Goal: Find specific page/section: Find specific page/section

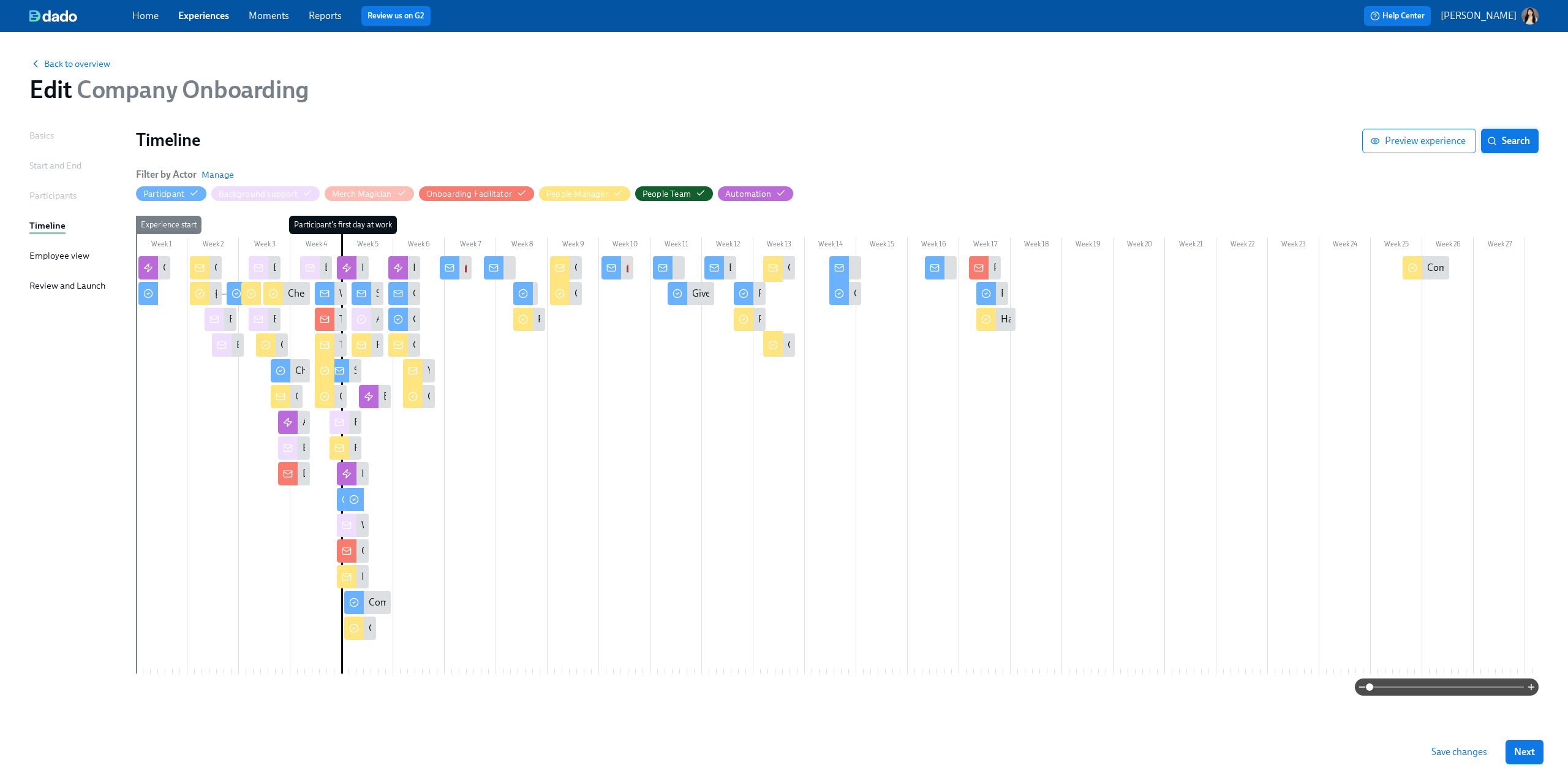
click at [1506, 133] on button "Search" at bounding box center [1510, 141] width 57 height 25
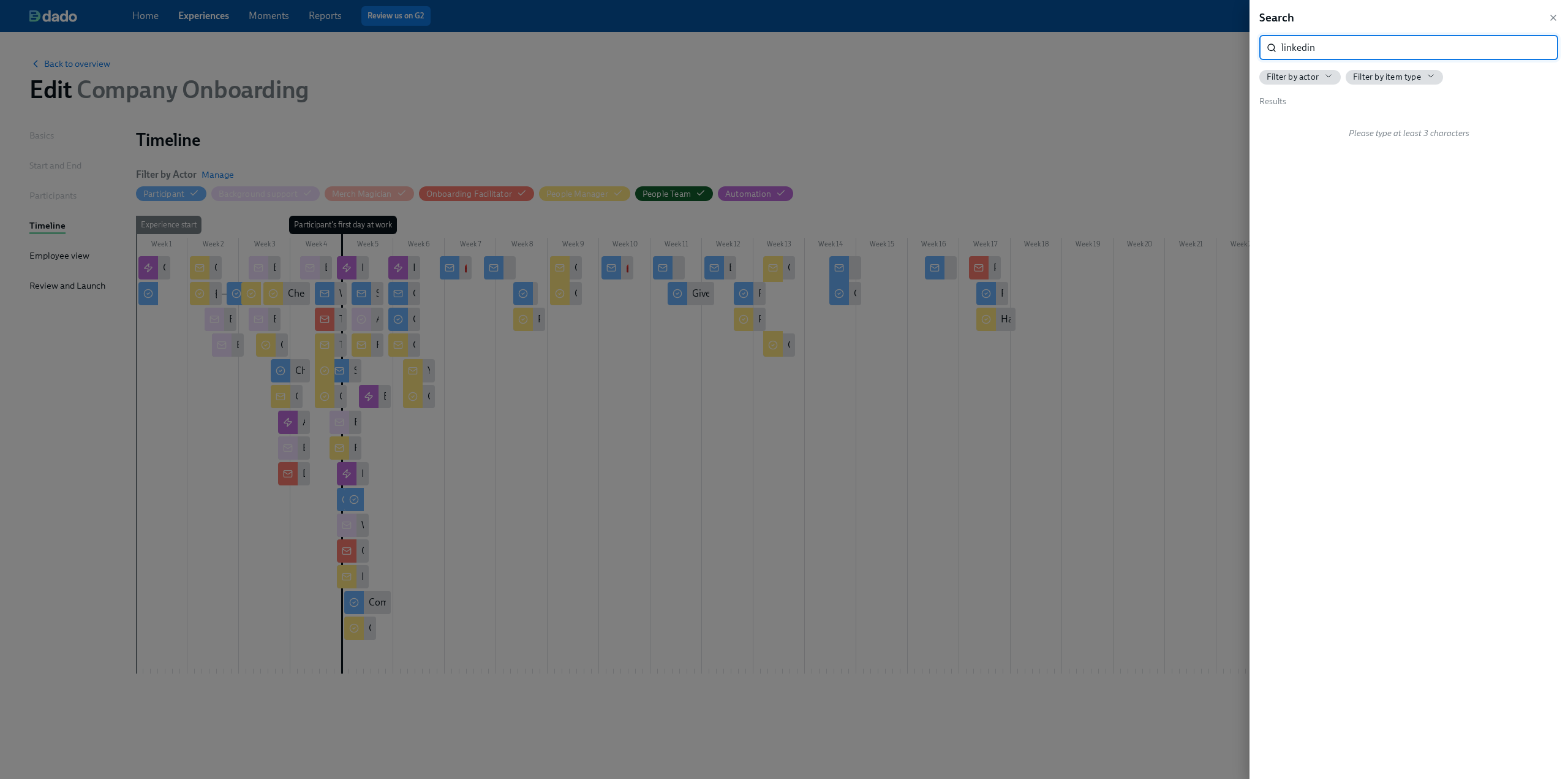
type input "linkedin"
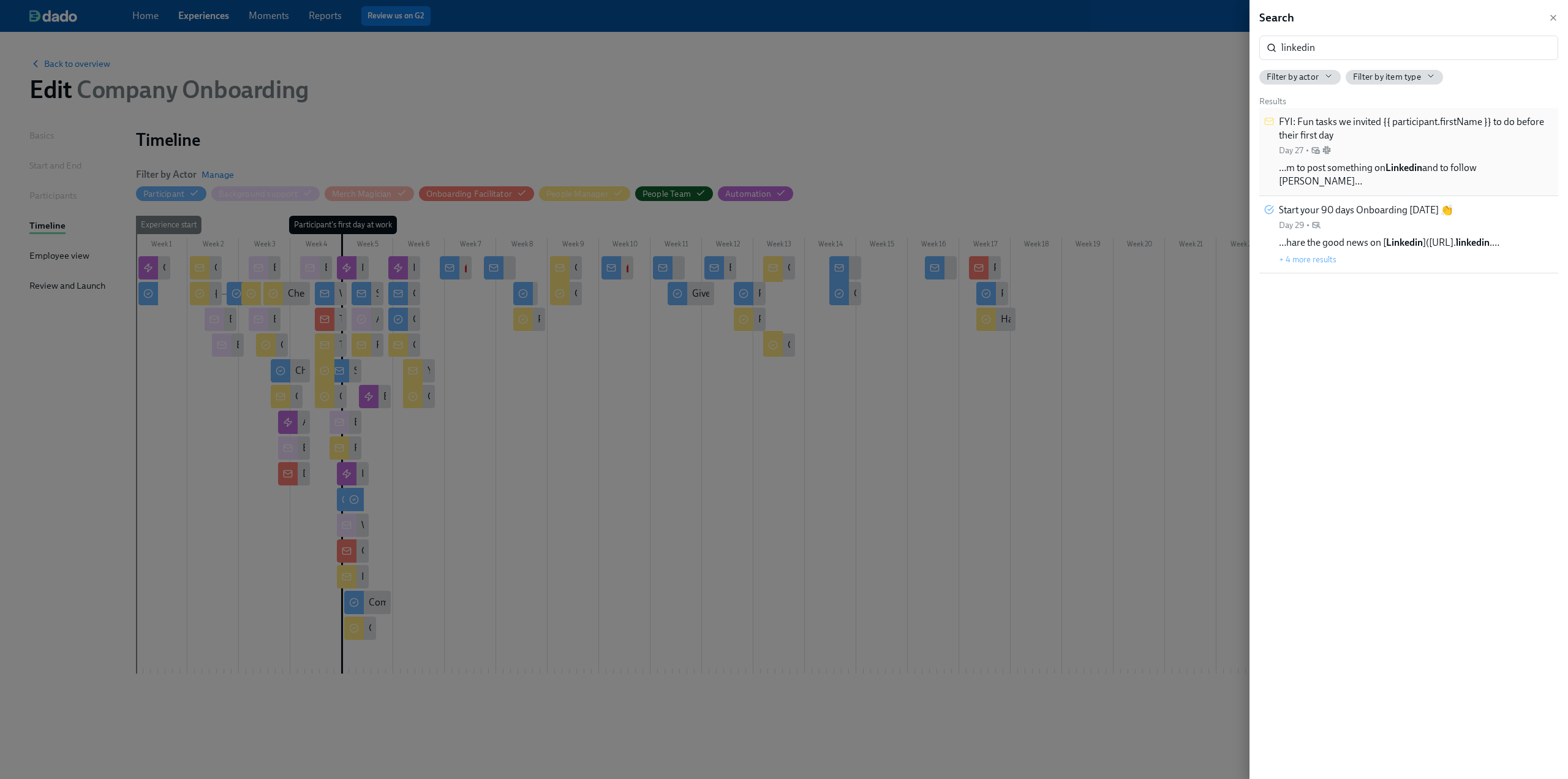
click at [1410, 134] on span "FYI: Fun tasks we invited {{ participant.firstName }} to do before their first …" at bounding box center [1416, 128] width 274 height 27
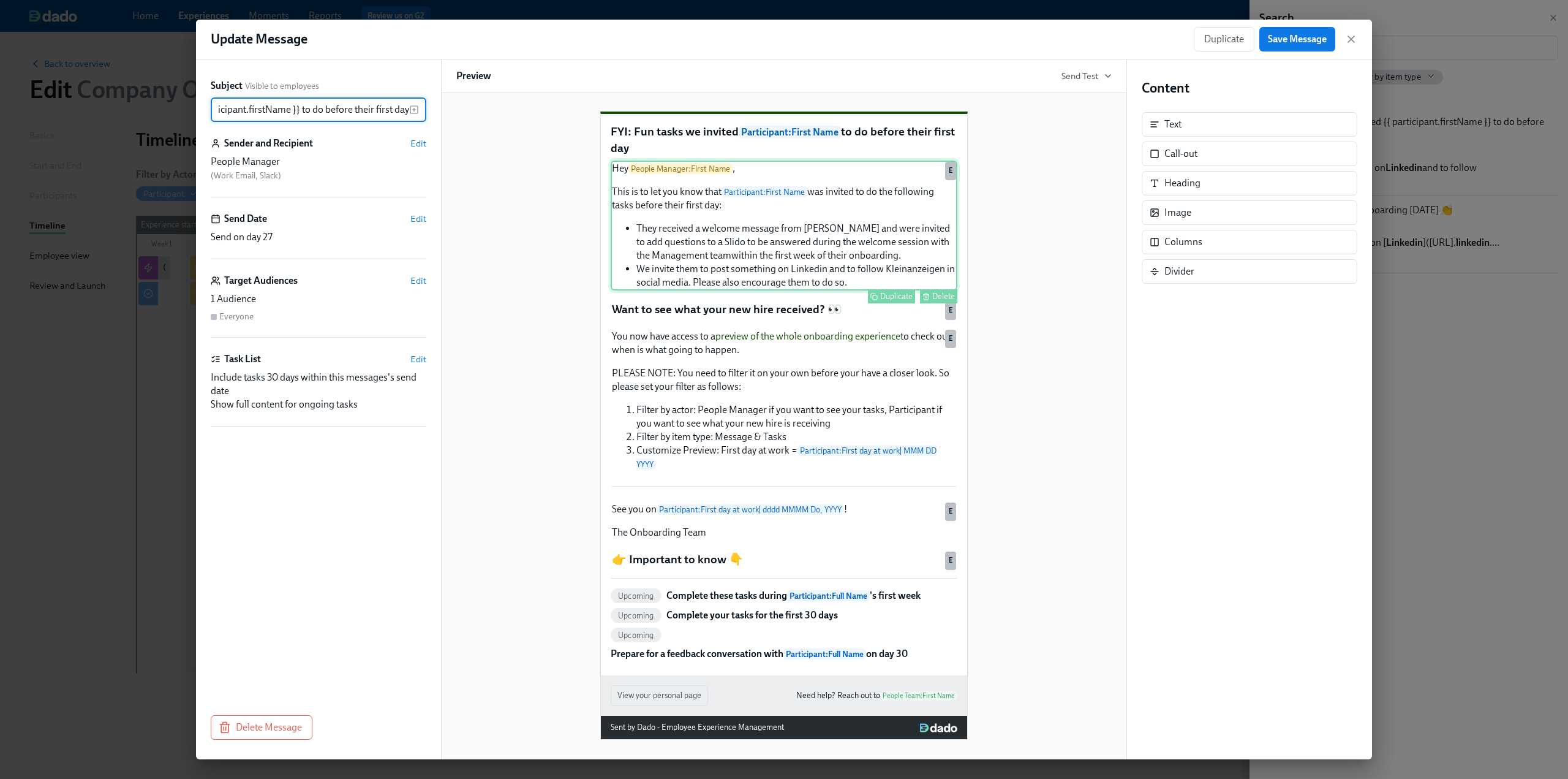
scroll to position [27, 0]
click at [833, 258] on div "Hey People Manager : First Name , This is to let you know that Participant : Fi…" at bounding box center [784, 225] width 347 height 130
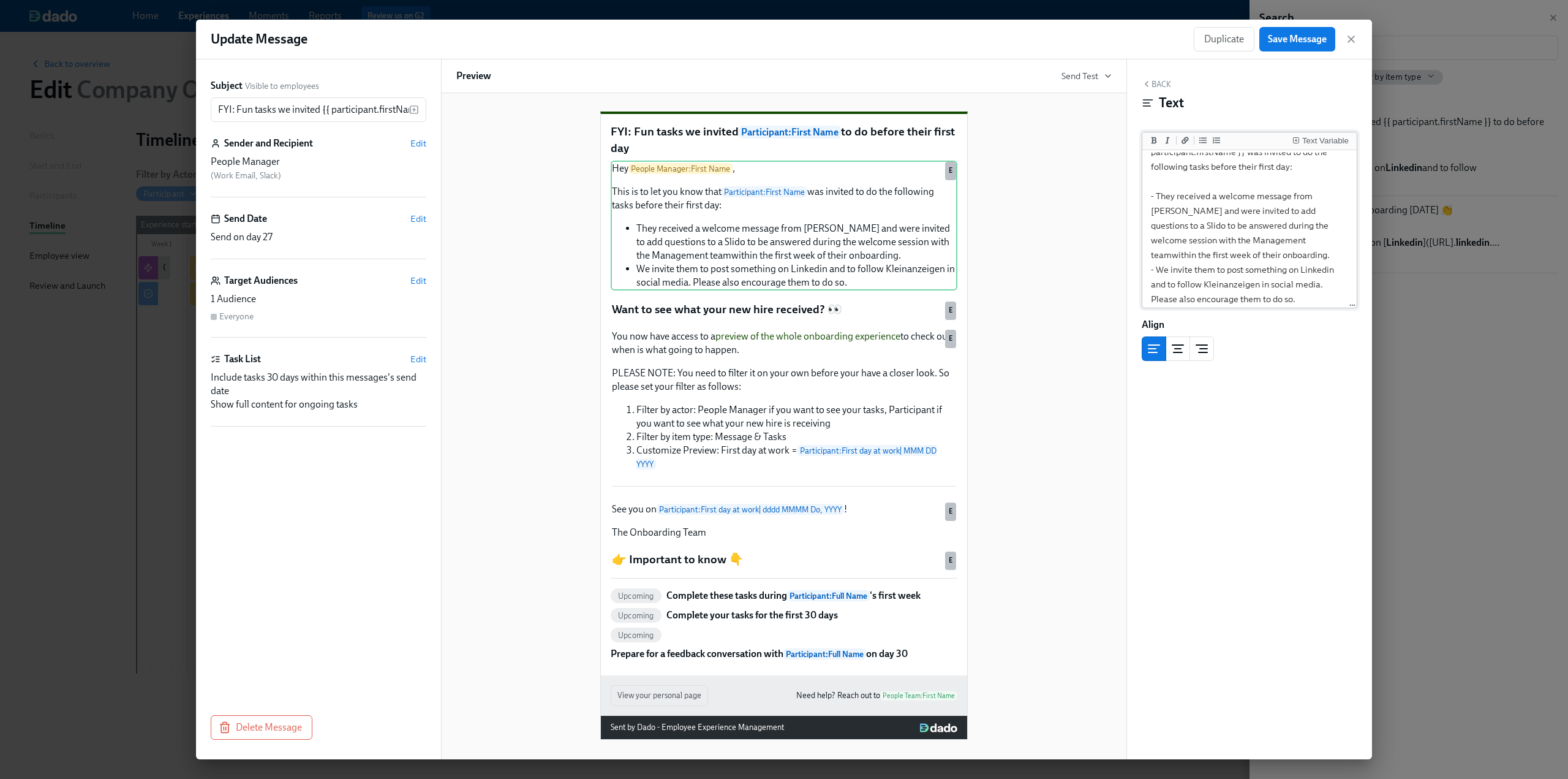
scroll to position [64, 0]
click at [1347, 41] on icon "button" at bounding box center [1351, 39] width 12 height 12
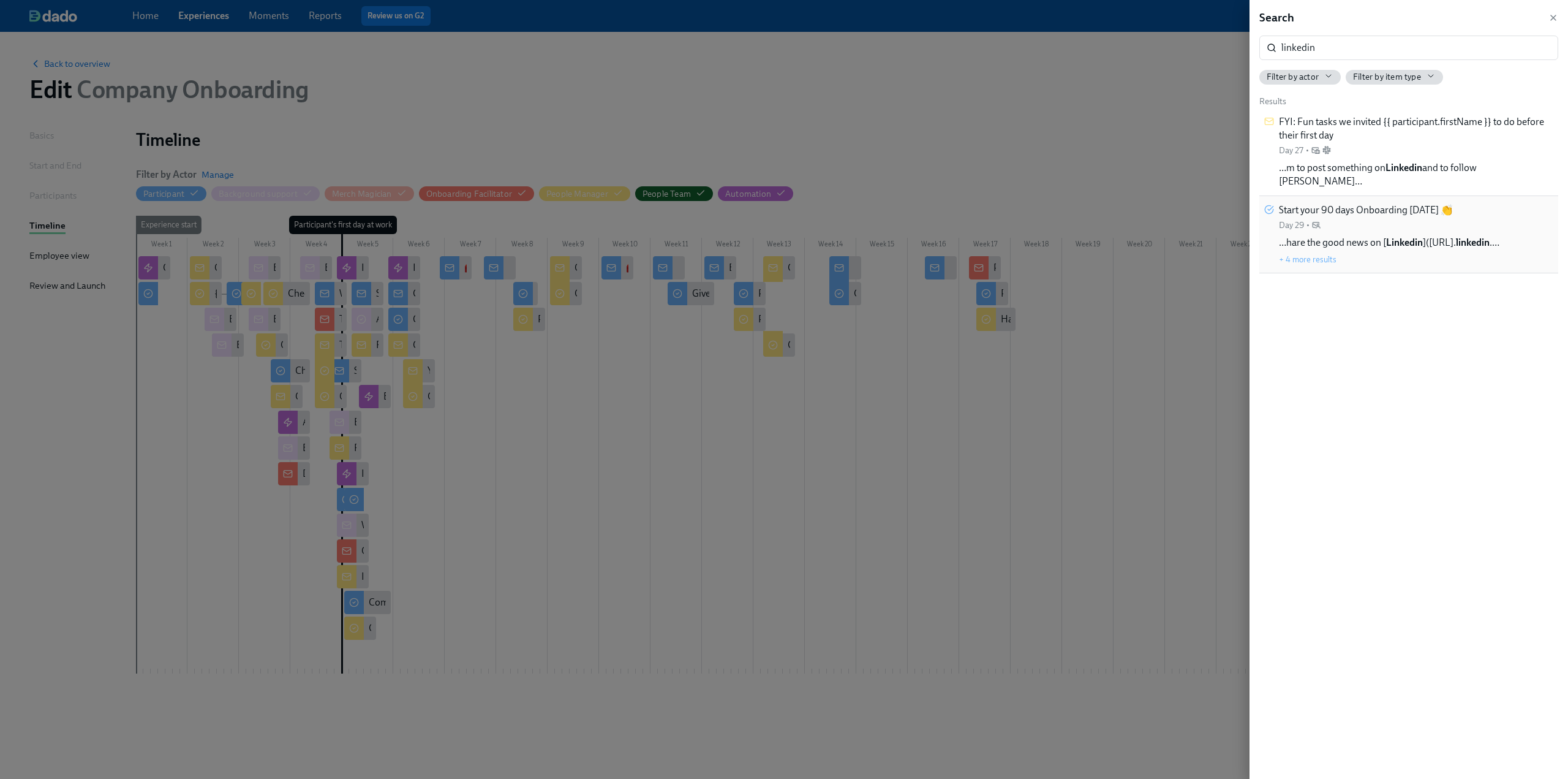
click at [1425, 204] on span "Start your 90 days Onboarding [DATE] 👏" at bounding box center [1366, 210] width 174 height 14
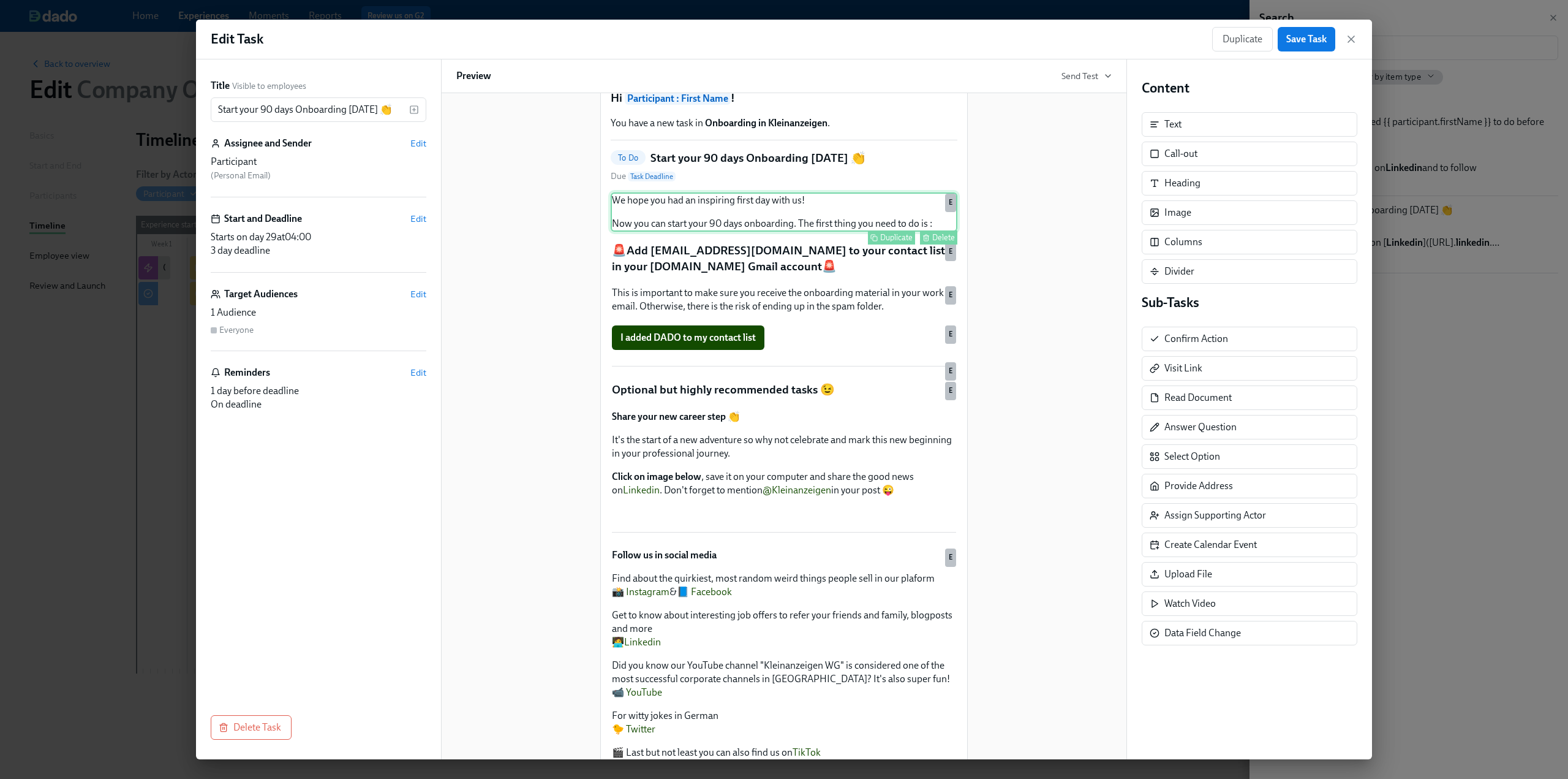
scroll to position [61, 0]
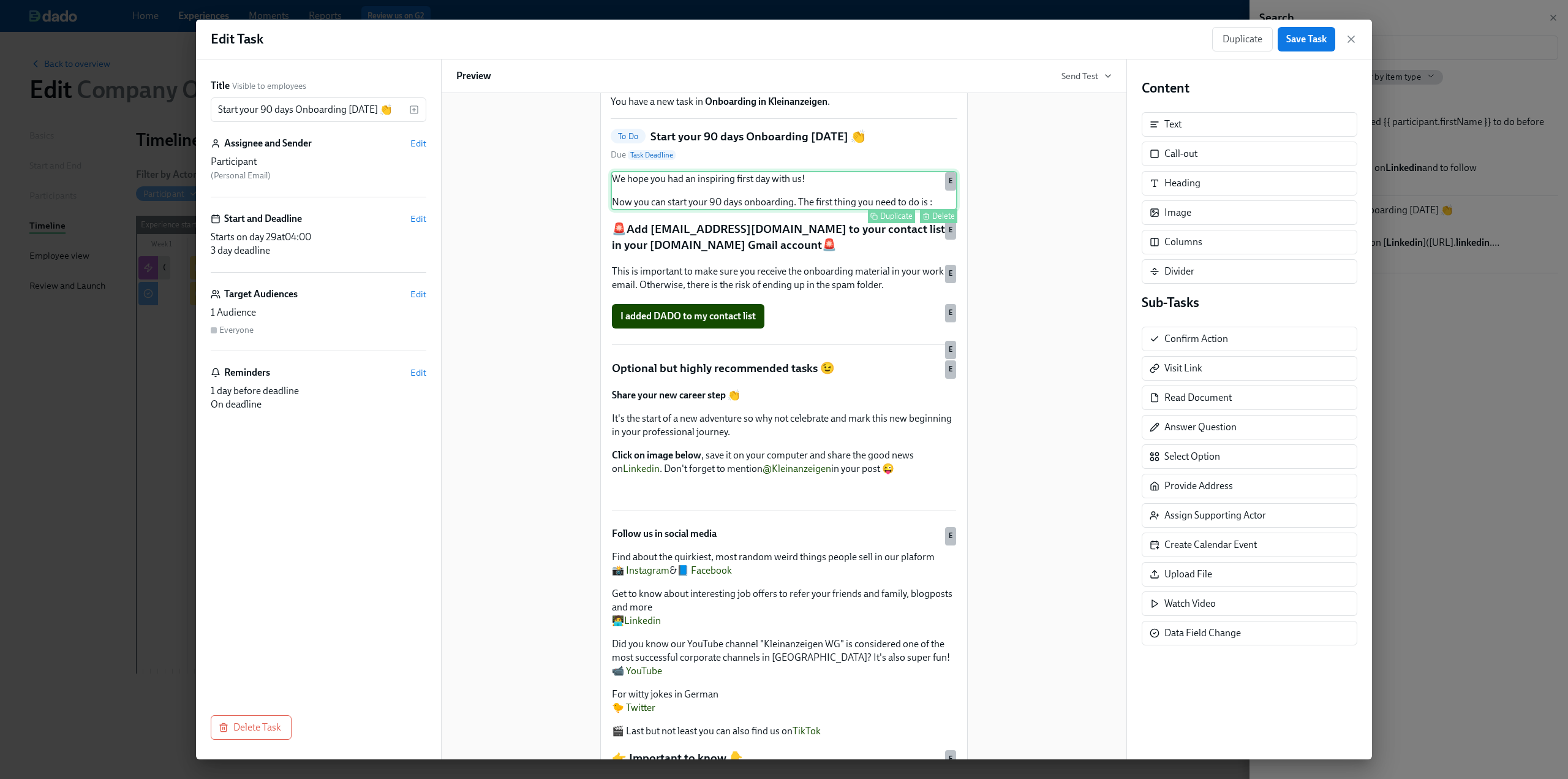
click at [807, 210] on div "We hope you had an inspiring first day with us! Now you can start your 90 days …" at bounding box center [784, 191] width 347 height 39
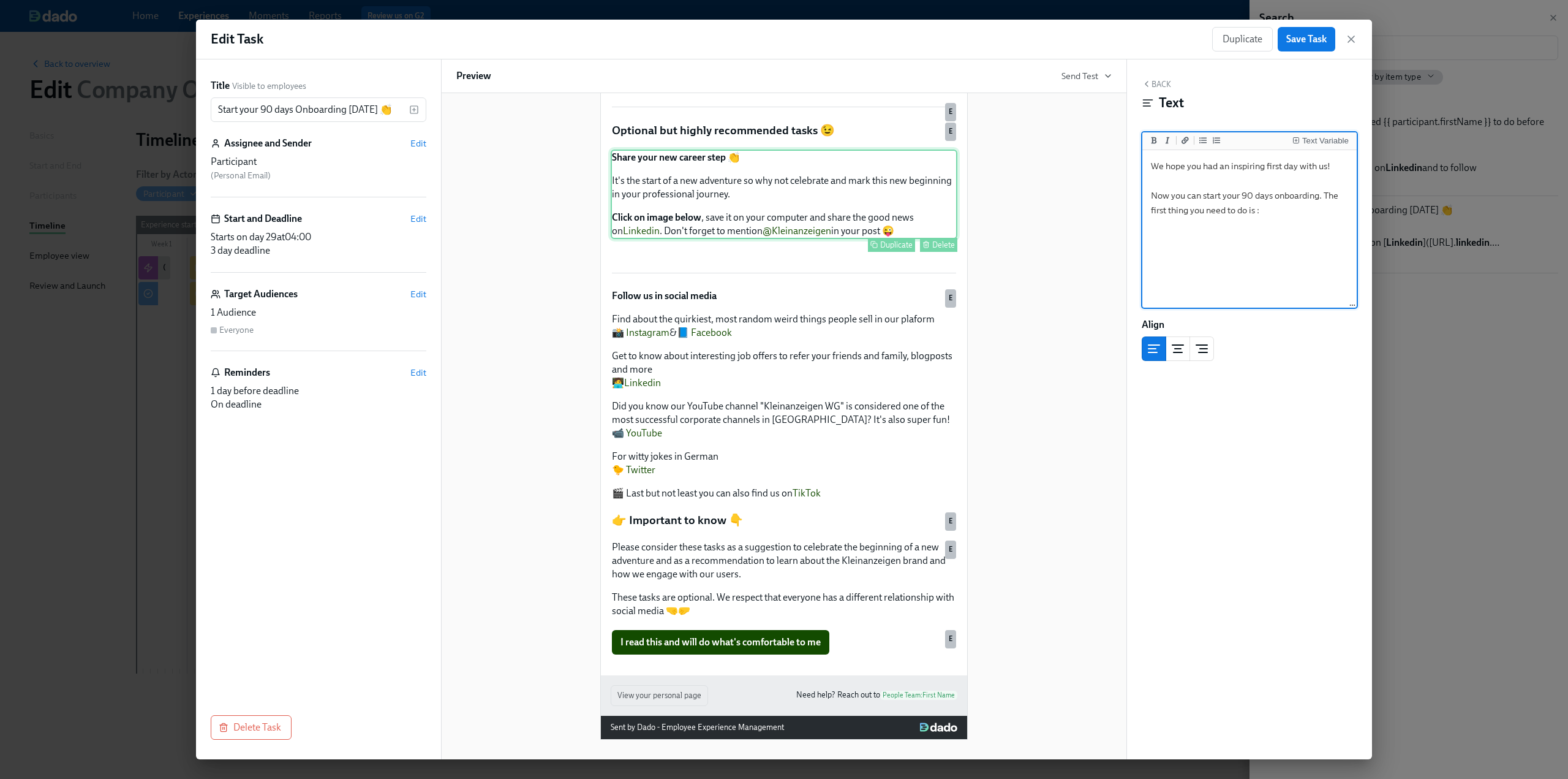
scroll to position [399, 0]
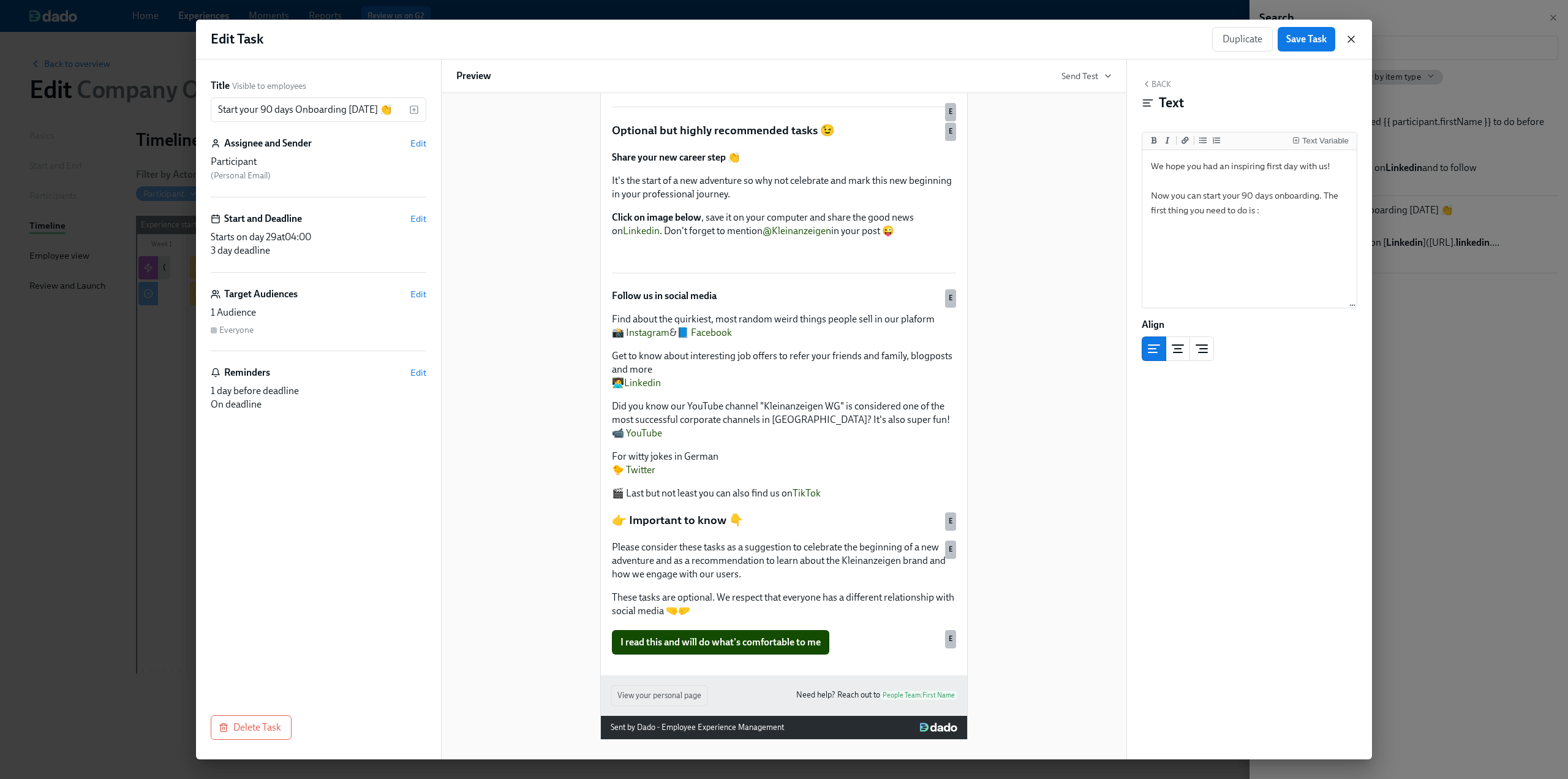
click at [1355, 44] on icon "button" at bounding box center [1351, 39] width 12 height 12
